Goal: Task Accomplishment & Management: Manage account settings

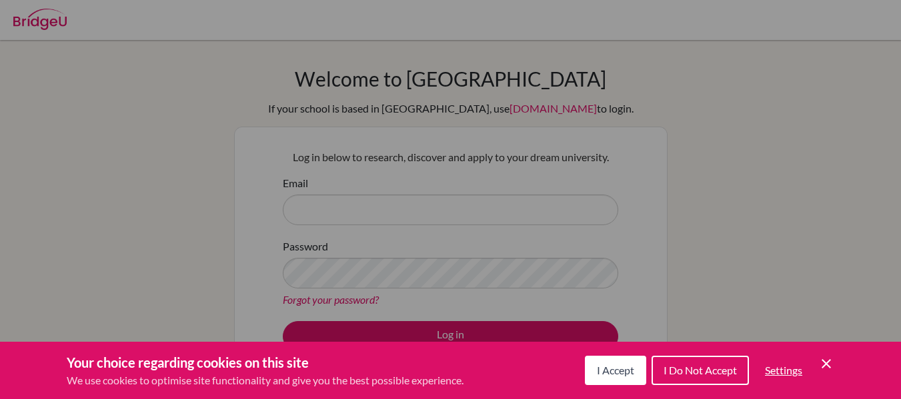
click at [825, 361] on icon "Cookie Control Close Icon" at bounding box center [826, 364] width 16 height 16
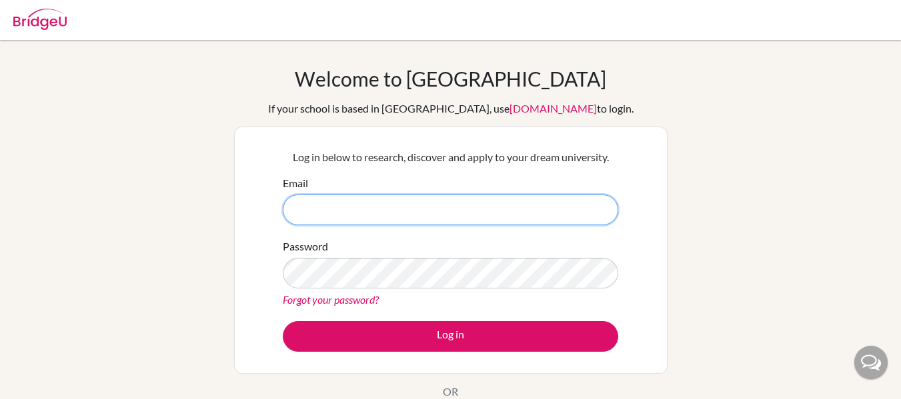
click at [438, 214] on input "Email" at bounding box center [450, 210] width 335 height 31
type input "[EMAIL_ADDRESS][DOMAIN_NAME]"
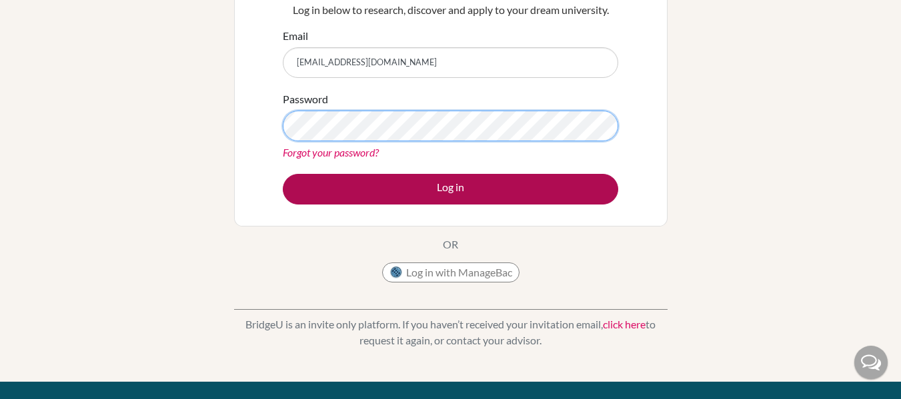
scroll to position [68, 0]
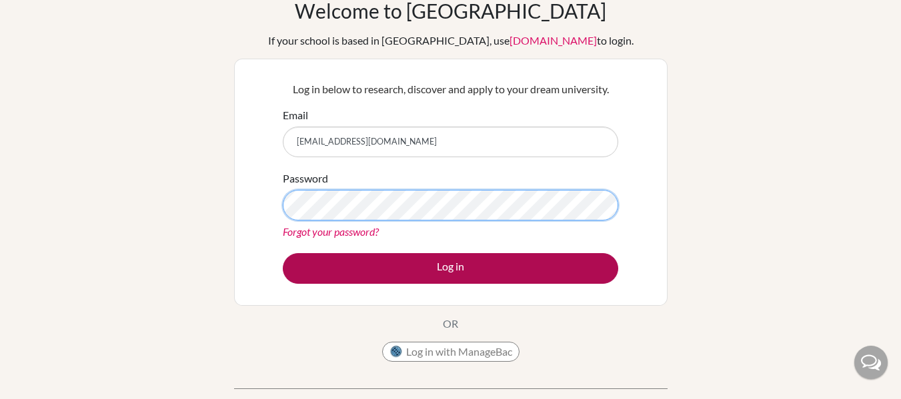
click at [283, 253] on button "Log in" at bounding box center [450, 268] width 335 height 31
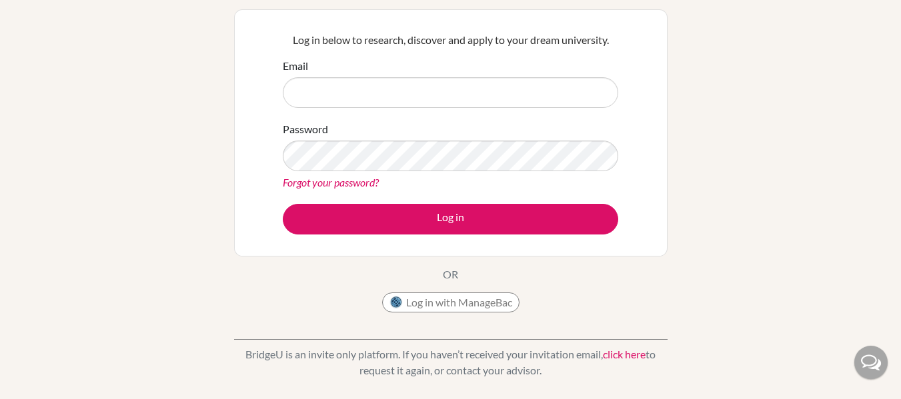
scroll to position [119, 0]
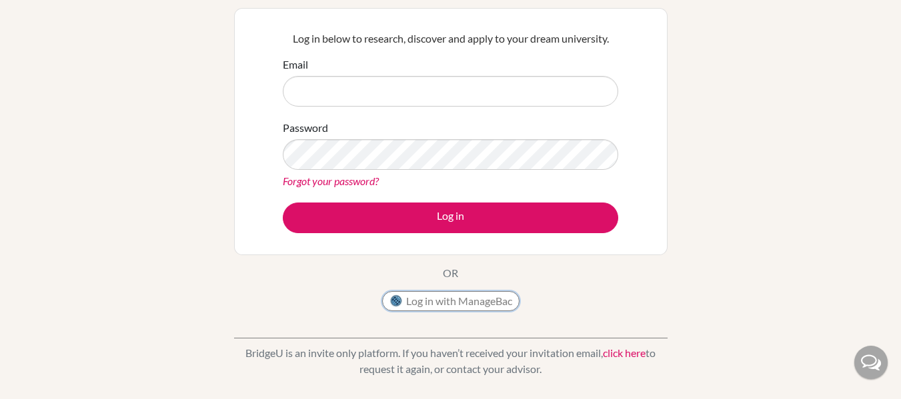
click at [467, 306] on button "Log in with ManageBac" at bounding box center [450, 301] width 137 height 20
